Goal: Task Accomplishment & Management: Manage account settings

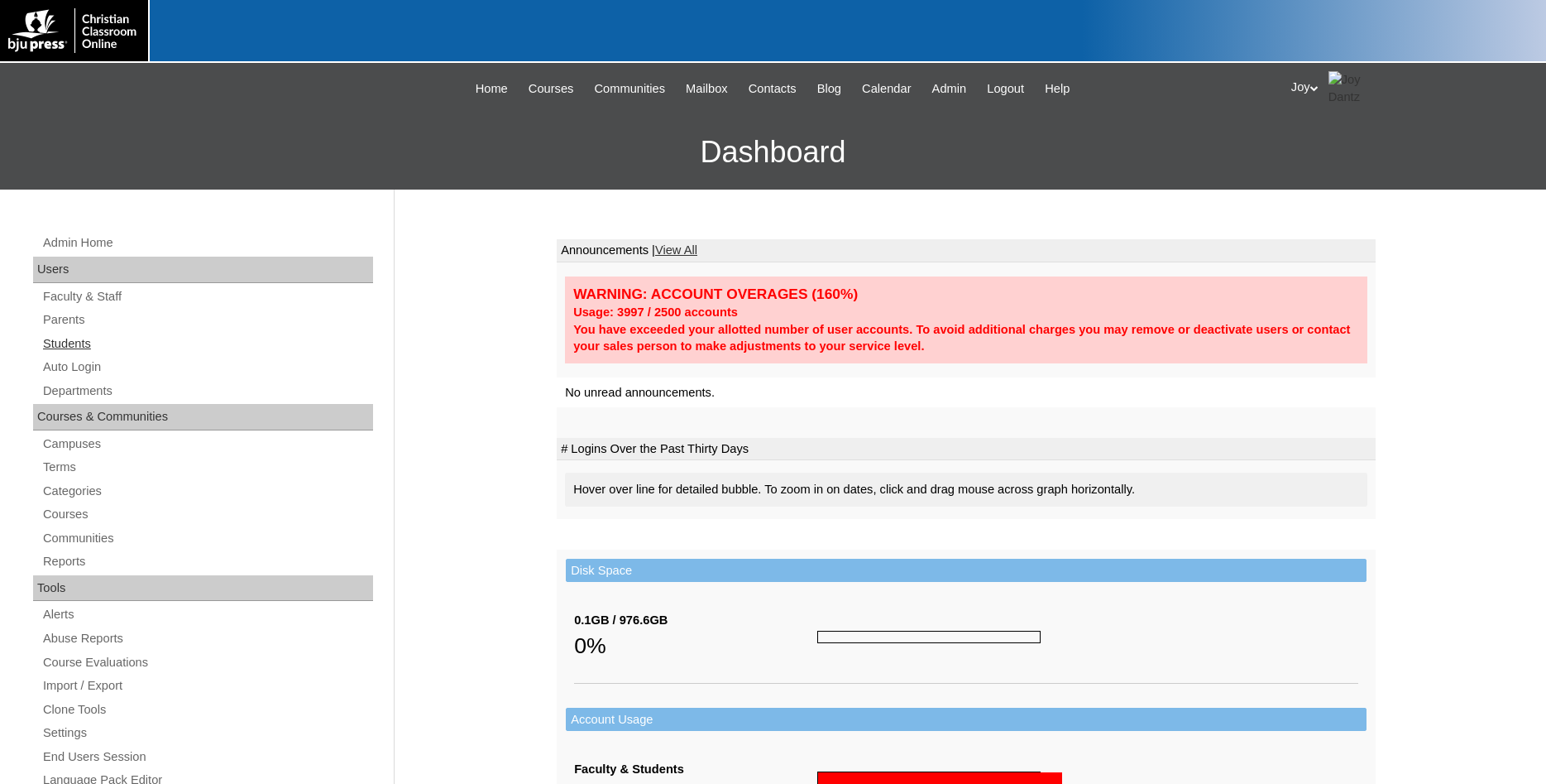
click at [85, 348] on link "Students" at bounding box center [207, 344] width 332 height 21
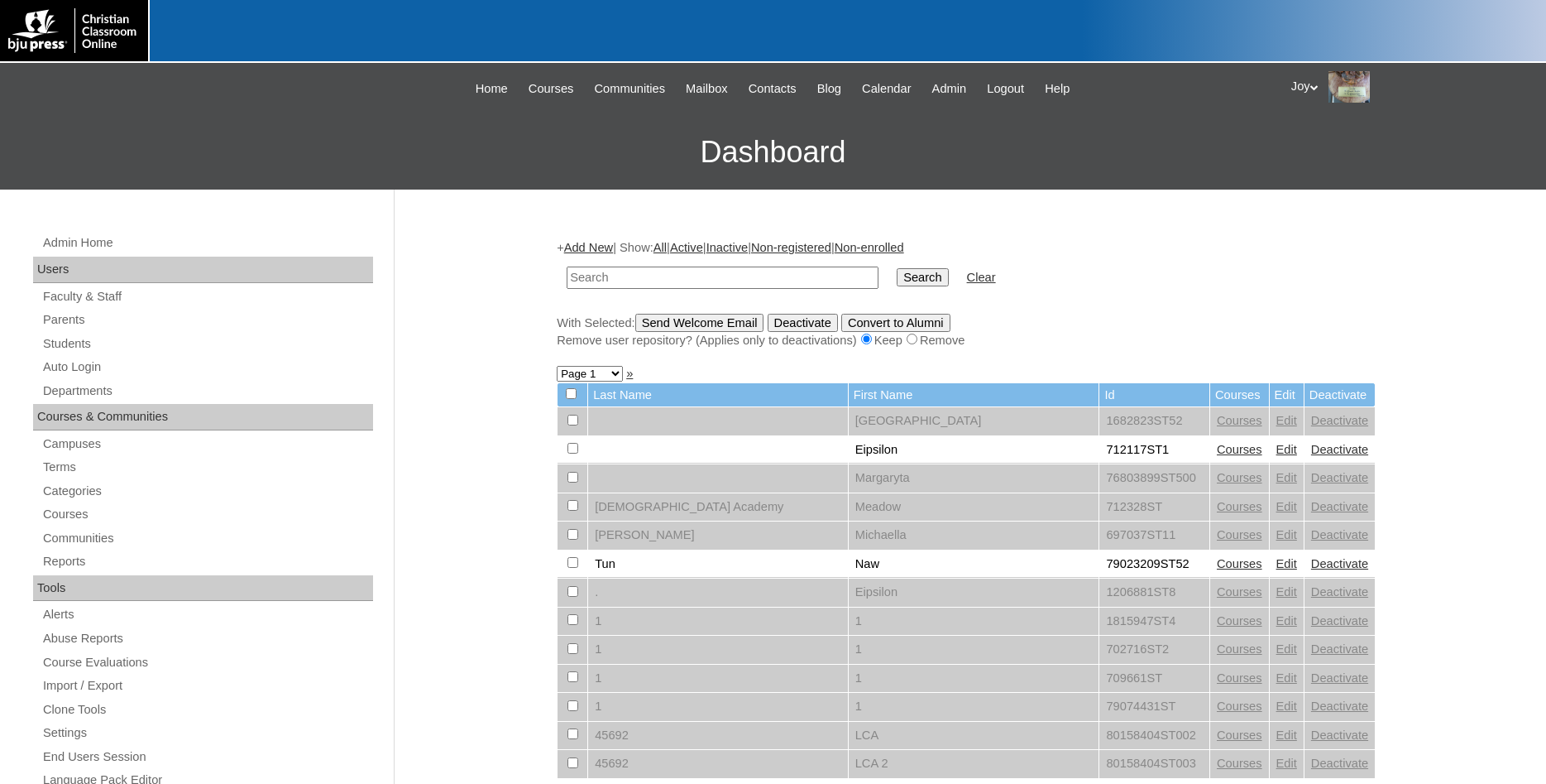
click at [718, 278] on input "text" at bounding box center [722, 277] width 312 height 22
type input "Mancini"
click at [897, 268] on input "Search" at bounding box center [923, 277] width 52 height 18
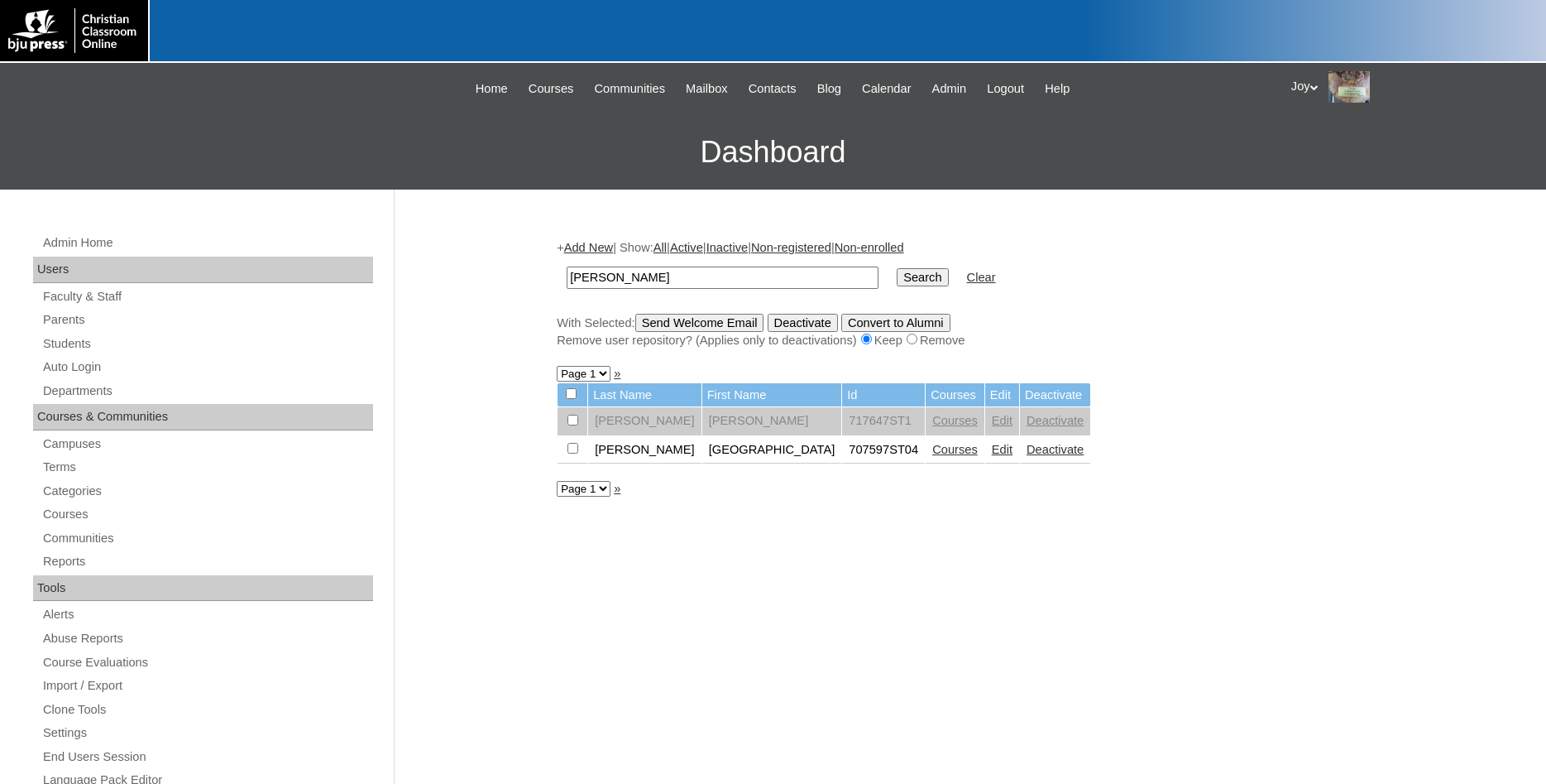
click at [985, 464] on td "Edit" at bounding box center [1002, 450] width 34 height 28
click at [992, 456] on link "Edit" at bounding box center [1003, 450] width 21 height 13
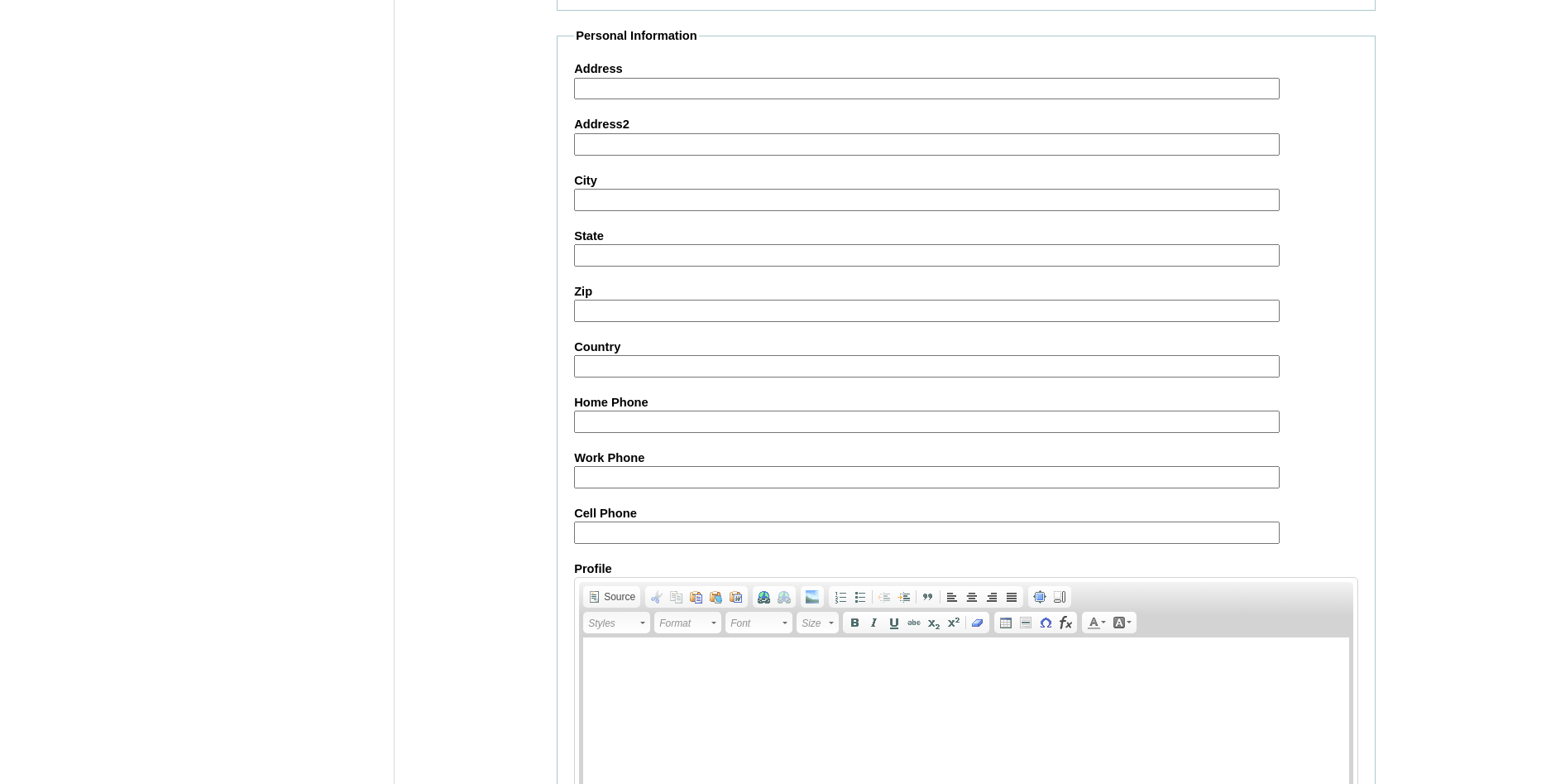
scroll to position [1766, 0]
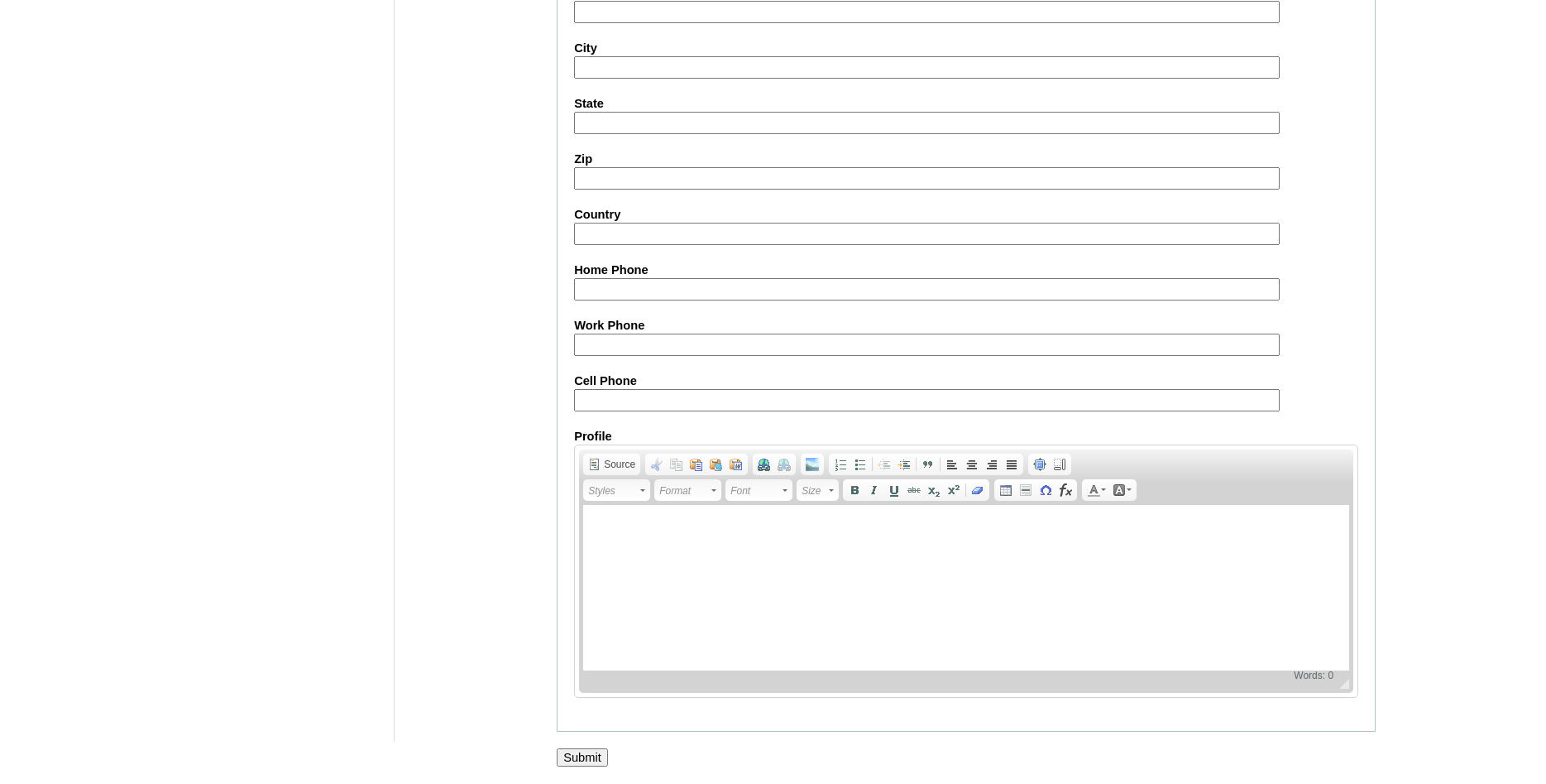
click at [578, 760] on input "Submit" at bounding box center [583, 756] width 52 height 18
